Goal: Communication & Community: Share content

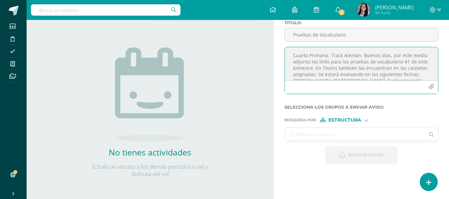
scroll to position [1, 0]
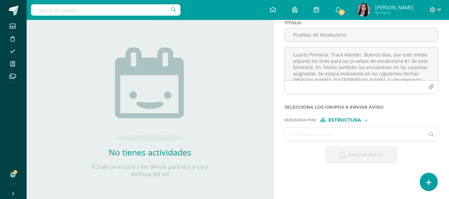
click at [365, 133] on input "text" at bounding box center [355, 134] width 140 height 13
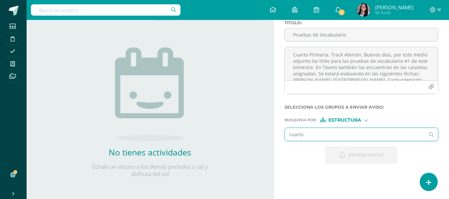
type input "cuarto"
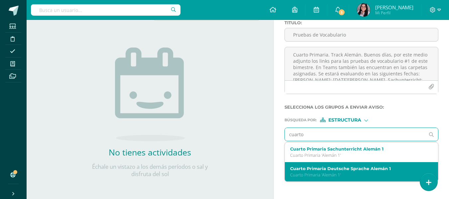
click at [361, 169] on label "Cuarto Primaria Deutsche Sprache Alemán 1" at bounding box center [358, 168] width 137 height 5
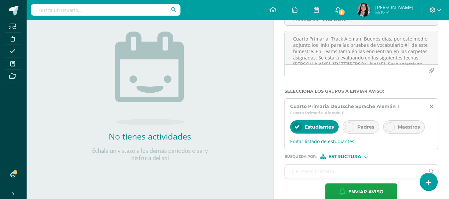
scroll to position [74, 0]
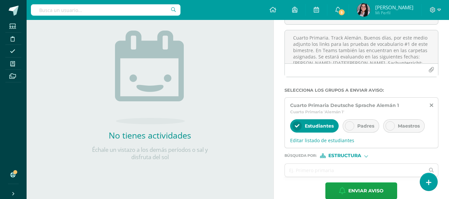
click at [358, 122] on div "Padres" at bounding box center [361, 125] width 37 height 13
drag, startPoint x: 351, startPoint y: 176, endPoint x: 361, endPoint y: 157, distance: 21.6
click at [361, 157] on form "Titulo : Pruebas de Vocabulario Cuarto Primaria. Track Alemán. Buenos días, por…" at bounding box center [362, 101] width 154 height 196
click at [361, 157] on span "Estructura" at bounding box center [345, 156] width 33 height 4
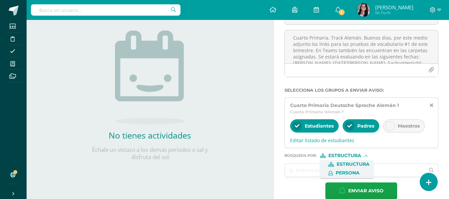
click at [359, 173] on span "Persona" at bounding box center [348, 173] width 24 height 4
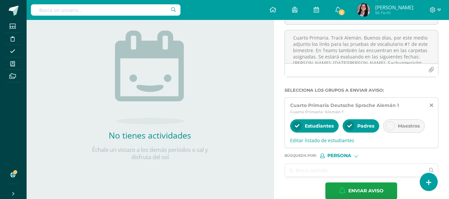
click at [334, 168] on input "text" at bounding box center [355, 170] width 140 height 13
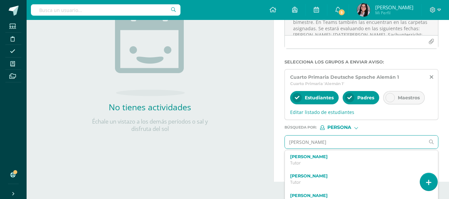
scroll to position [102, 0]
type input "[PERSON_NAME]"
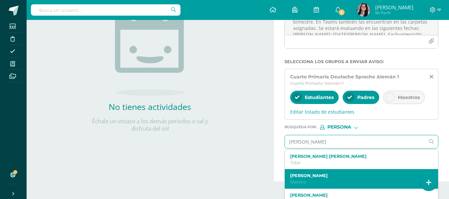
click at [325, 177] on label "[PERSON_NAME]" at bounding box center [358, 175] width 137 height 5
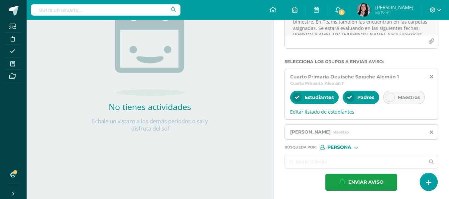
click at [347, 159] on input "text" at bounding box center [355, 161] width 140 height 13
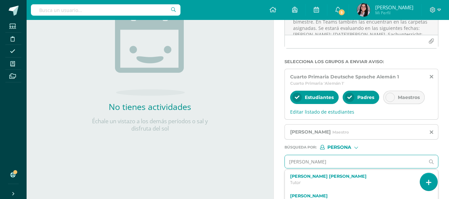
type input "[PERSON_NAME]"
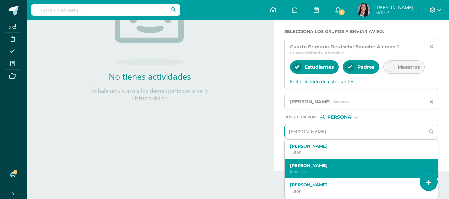
click at [319, 169] on div "[PERSON_NAME]" at bounding box center [358, 169] width 137 height 12
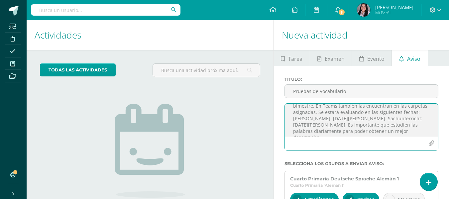
scroll to position [45, 0]
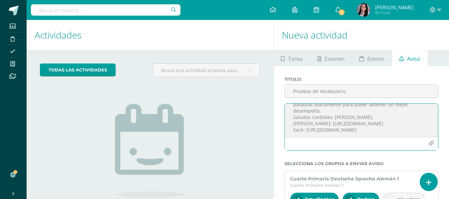
drag, startPoint x: 293, startPoint y: 111, endPoint x: 386, endPoint y: 113, distance: 92.5
click at [386, 113] on textarea "Cuarto Primaria. Track Alemán. Buenos días, por este medio adjunto los links pa…" at bounding box center [361, 120] width 153 height 33
click at [391, 137] on textarea "Cuarto Primaria. Track Alemán. Buenos días, por este medio adjunto los links pa…" at bounding box center [361, 120] width 153 height 33
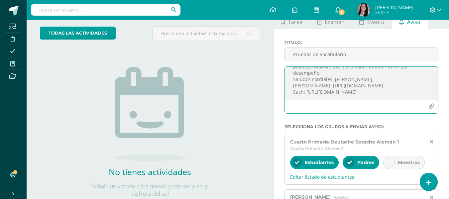
scroll to position [125, 0]
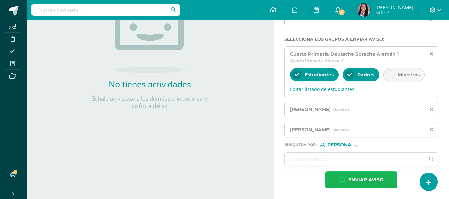
click at [371, 178] on span "Enviar aviso" at bounding box center [366, 180] width 35 height 16
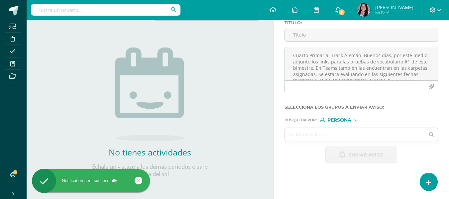
scroll to position [0, 0]
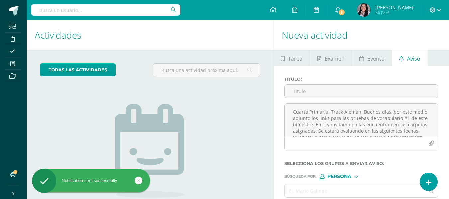
click at [320, 84] on div "Titulo : Pruebas de Vocabulario" at bounding box center [361, 90] width 159 height 27
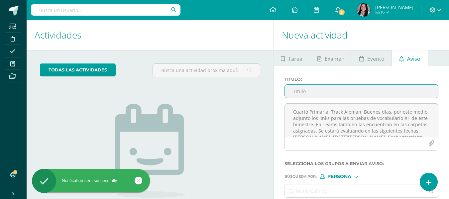
click at [317, 89] on input "Pruebas de Vocabulario" at bounding box center [361, 91] width 153 height 13
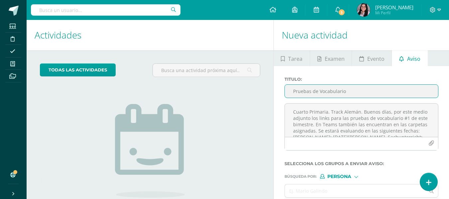
type input "Pruebas de Vocabulario"
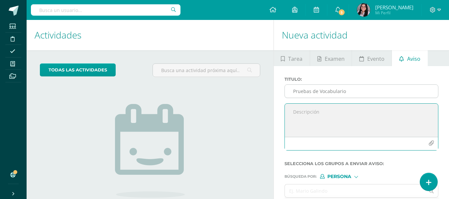
paste textarea "Cuarto Primaria. Track Alemán. Buenos días, por este medio adjunto los links pa…"
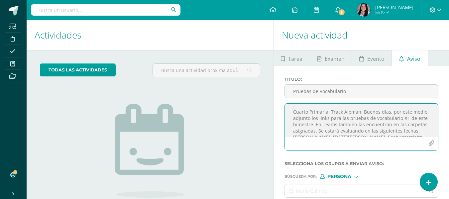
click at [299, 110] on textarea "Cuarto Primaria. Track Alemán. Buenos días, por este medio adjunto los links pa…" at bounding box center [361, 120] width 153 height 33
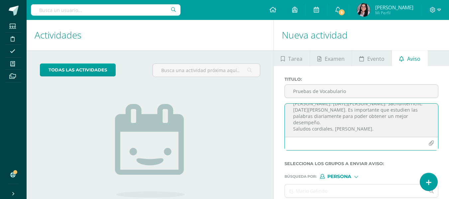
click at [396, 129] on textarea "Tercero Primaria. Track Alemán. Buenos días, por este medio adjunto los links p…" at bounding box center [361, 120] width 153 height 33
paste textarea "[URL][DOMAIN_NAME]"
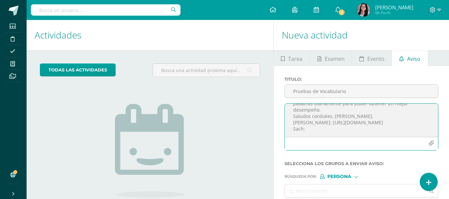
paste textarea "[URL][DOMAIN_NAME]"
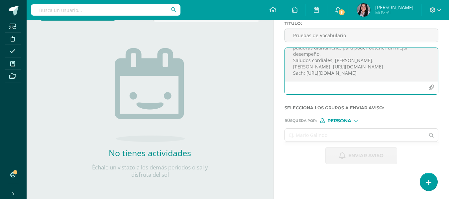
scroll to position [57, 0]
type textarea "Tercero Primaria. Track Alemán. Buenos días, por este medio adjunto los links p…"
click at [308, 136] on input "text" at bounding box center [355, 134] width 140 height 13
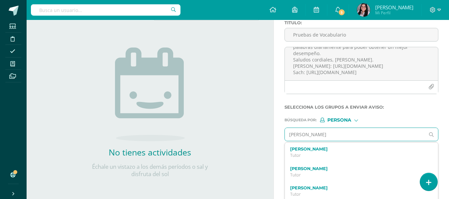
type input "[PERSON_NAME]"
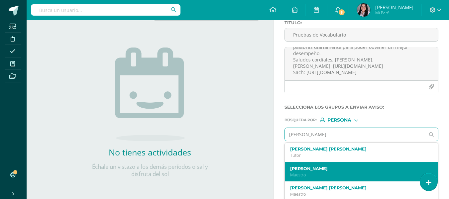
click at [344, 175] on p "Maestro" at bounding box center [358, 175] width 137 height 6
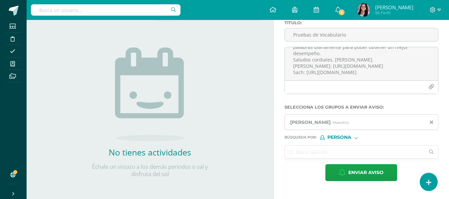
click at [326, 156] on input "text" at bounding box center [355, 152] width 140 height 13
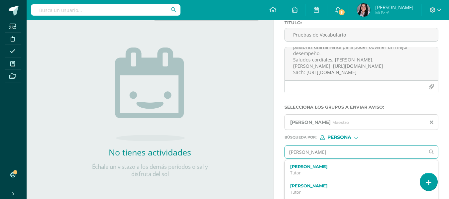
type input "[PERSON_NAME]"
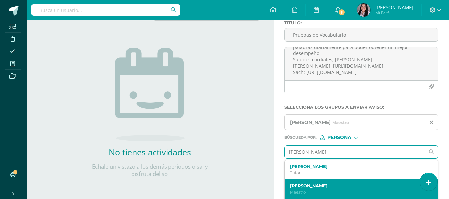
click at [327, 187] on label "[PERSON_NAME]" at bounding box center [358, 186] width 137 height 5
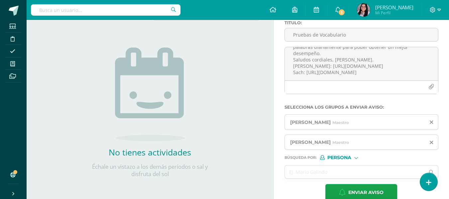
click at [335, 156] on span "Persona" at bounding box center [340, 158] width 24 height 4
click at [337, 166] on span "Estructura" at bounding box center [353, 167] width 33 height 4
click at [327, 168] on input "text" at bounding box center [355, 172] width 140 height 13
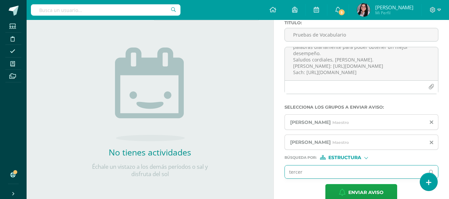
type input "tercero"
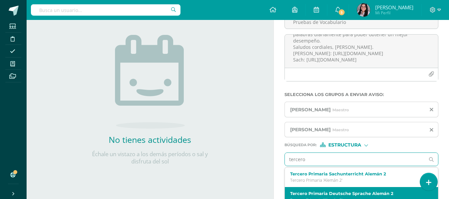
click at [315, 190] on div "Tercero Primaria Deutsche Sprache Alemán 2 Tercero Primaria 'Alemán 2'" at bounding box center [361, 197] width 153 height 20
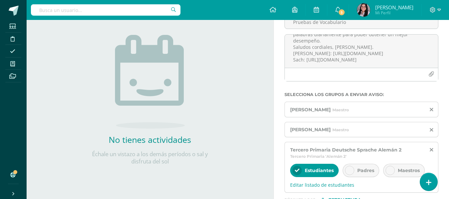
click at [354, 169] on div at bounding box center [349, 170] width 9 height 9
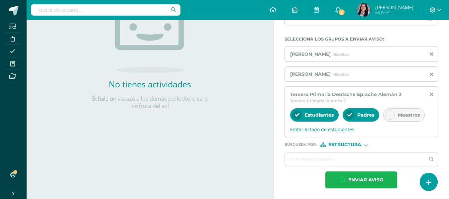
click at [340, 175] on button "Enviar aviso" at bounding box center [362, 180] width 72 height 17
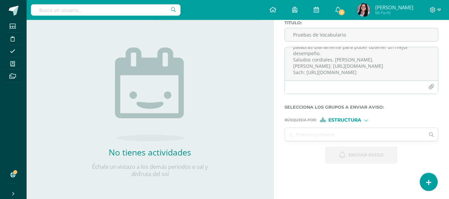
scroll to position [0, 0]
